Goal: Information Seeking & Learning: Find specific page/section

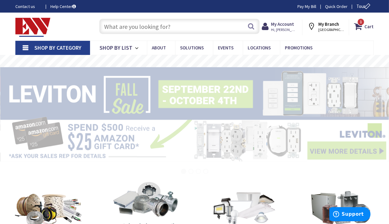
click at [127, 28] on input "text" at bounding box center [179, 26] width 160 height 15
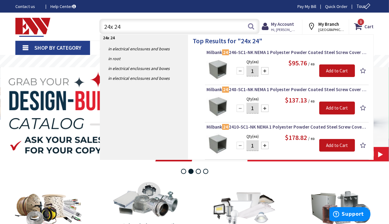
click at [115, 27] on input "24x 24" at bounding box center [179, 26] width 160 height 15
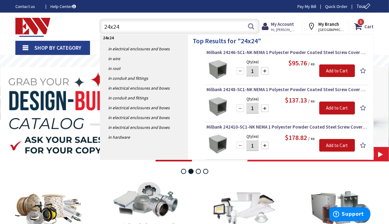
click at [129, 26] on input "24x24" at bounding box center [179, 26] width 160 height 15
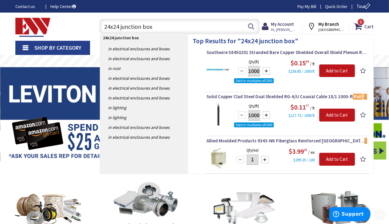
scroll to position [154, 0]
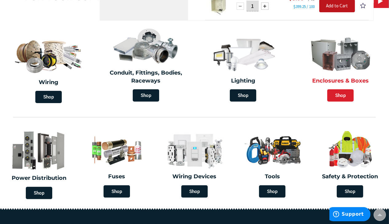
type input "24x24 junction box"
click at [342, 95] on span "Shop" at bounding box center [340, 95] width 26 height 12
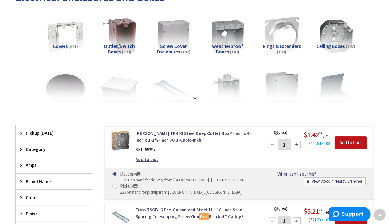
click at [194, 98] on strong at bounding box center [194, 98] width 7 height 7
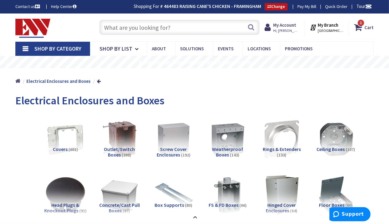
click at [152, 24] on input "text" at bounding box center [179, 27] width 160 height 15
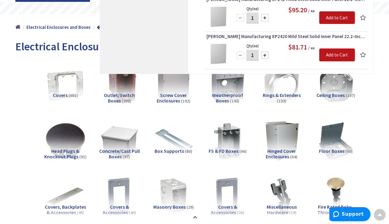
scroll to position [51, 0]
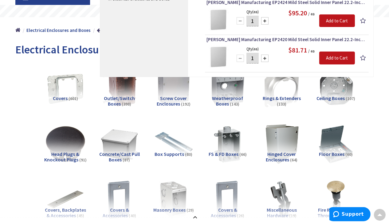
click at [221, 104] on h5 "Weatherproof Boxes (143)" at bounding box center [228, 101] width 44 height 11
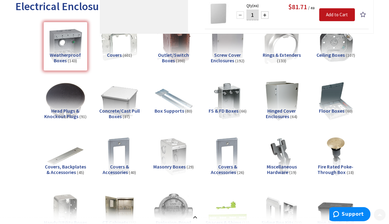
scroll to position [102, 0]
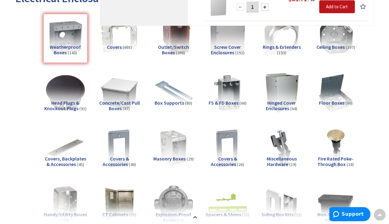
click at [224, 37] on img at bounding box center [228, 37] width 44 height 44
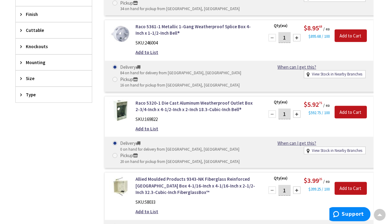
scroll to position [564, 0]
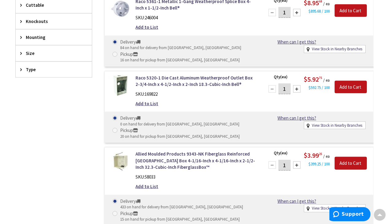
click at [31, 50] on span "Size" at bounding box center [51, 53] width 50 height 6
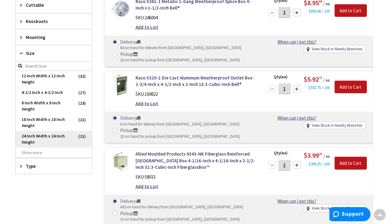
click at [36, 131] on span "24 Inch Width x 24 Inch Height" at bounding box center [54, 139] width 76 height 17
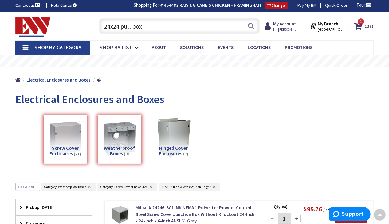
scroll to position [0, 0]
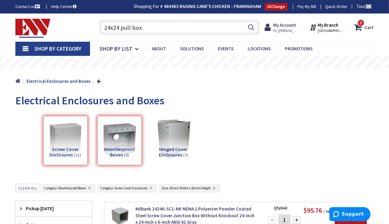
drag, startPoint x: 147, startPoint y: 27, endPoint x: 99, endPoint y: 25, distance: 48.3
click at [99, 25] on input "24x24 pull box" at bounding box center [179, 27] width 160 height 15
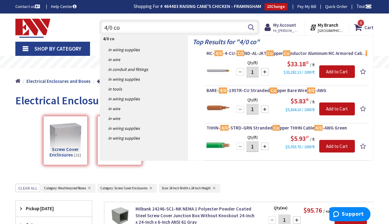
drag, startPoint x: 122, startPoint y: 29, endPoint x: 102, endPoint y: 28, distance: 20.3
click at [102, 28] on input "4/0 co" at bounding box center [179, 27] width 160 height 15
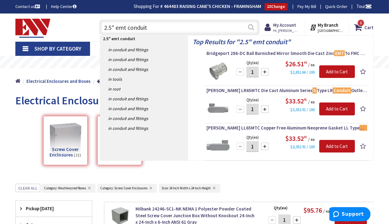
type input "2.5" emt conduit"
click at [253, 25] on button "Search" at bounding box center [251, 27] width 8 height 14
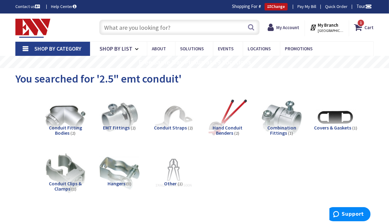
click at [145, 29] on input "text" at bounding box center [179, 27] width 160 height 15
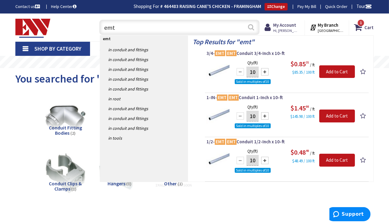
type input "emt"
click at [251, 28] on button "Search" at bounding box center [251, 27] width 8 height 14
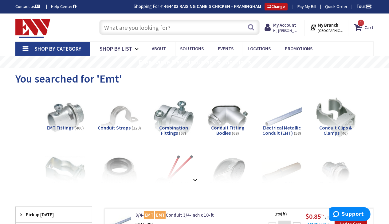
click at [135, 27] on input "text" at bounding box center [179, 27] width 160 height 15
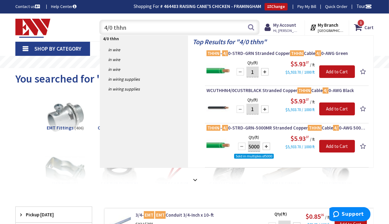
drag, startPoint x: 112, startPoint y: 27, endPoint x: 101, endPoint y: 27, distance: 11.4
click at [101, 27] on input "4/0 thhn" at bounding box center [179, 27] width 160 height 15
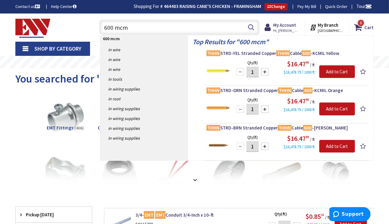
type input "600 mcm"
